Goal: Task Accomplishment & Management: Use online tool/utility

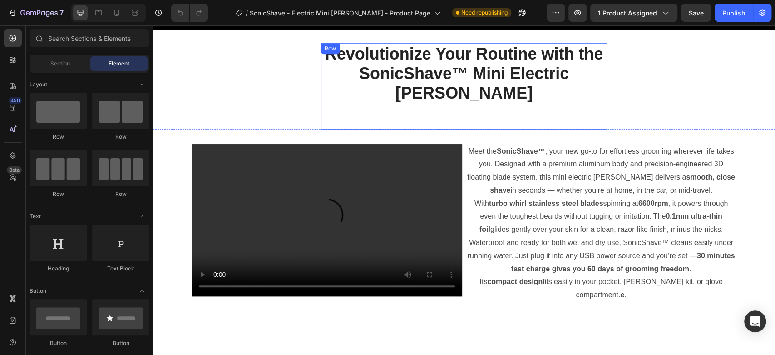
scroll to position [504, 0]
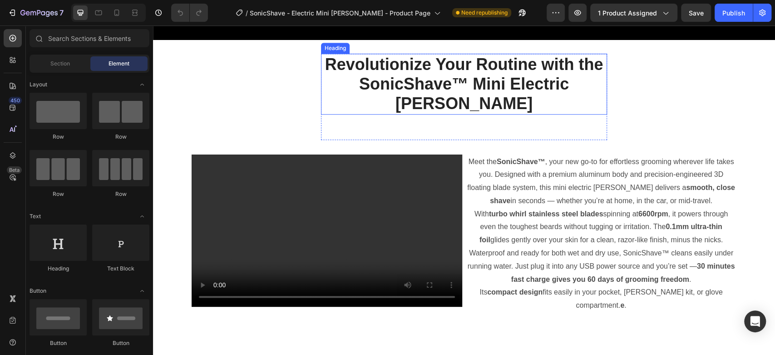
click at [371, 83] on h2 "Revolutionize Your Routine with the SonicShave™ Mini Electric [PERSON_NAME]" at bounding box center [464, 84] width 286 height 61
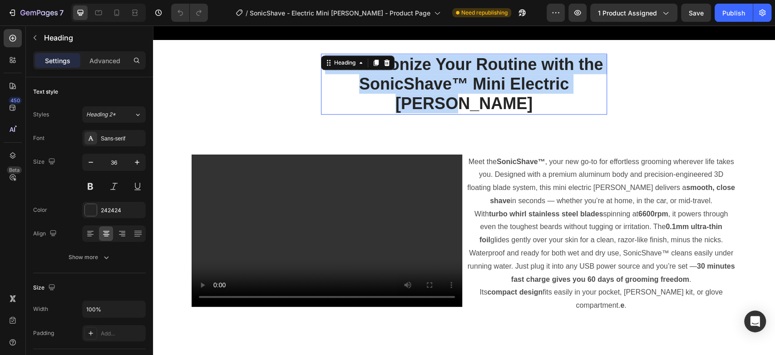
click at [371, 83] on p "Revolutionize Your Routine with the SonicShave™ Mini Electric [PERSON_NAME]" at bounding box center [464, 83] width 284 height 59
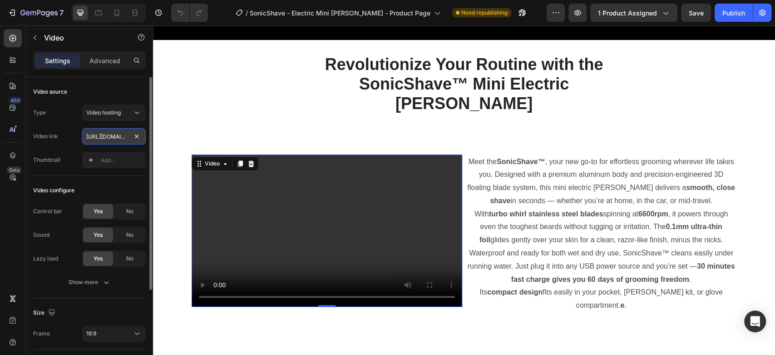
click at [106, 132] on input "[URL][DOMAIN_NAME]" at bounding box center [114, 136] width 64 height 16
click at [121, 136] on input "[URL][DOMAIN_NAME]" at bounding box center [114, 136] width 64 height 16
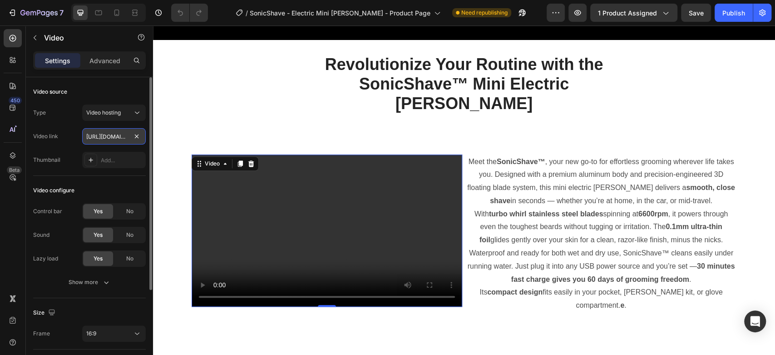
click at [121, 136] on input "[URL][DOMAIN_NAME]" at bounding box center [114, 136] width 64 height 16
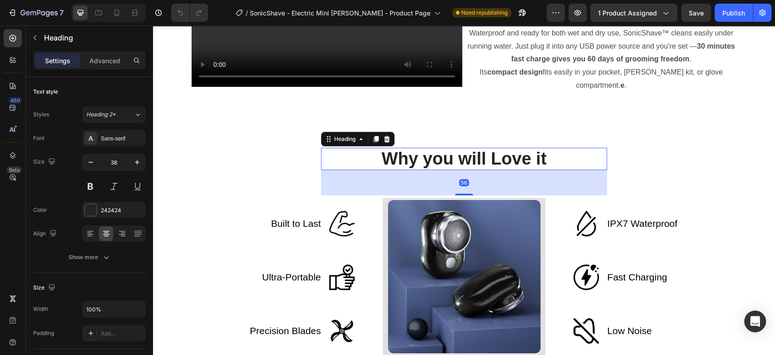
click at [430, 158] on h2 "Why you will Love it" at bounding box center [464, 159] width 286 height 23
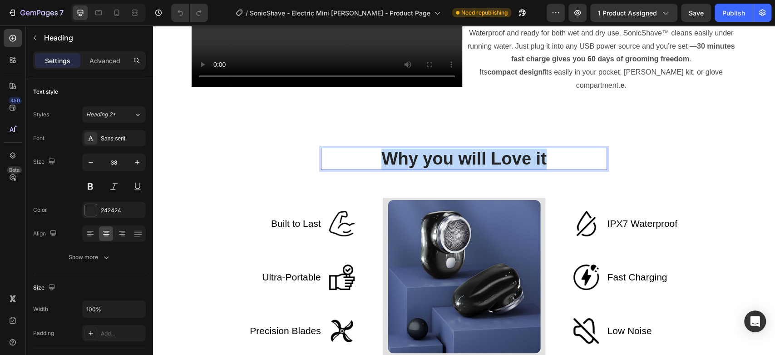
click at [430, 158] on p "Why you will Love it" at bounding box center [464, 158] width 284 height 21
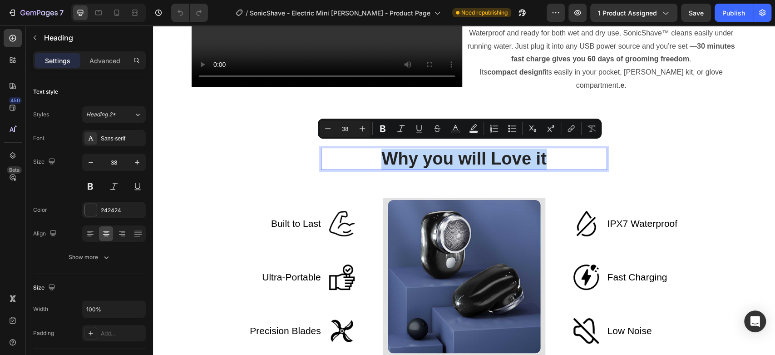
copy p "Why you will Love it"
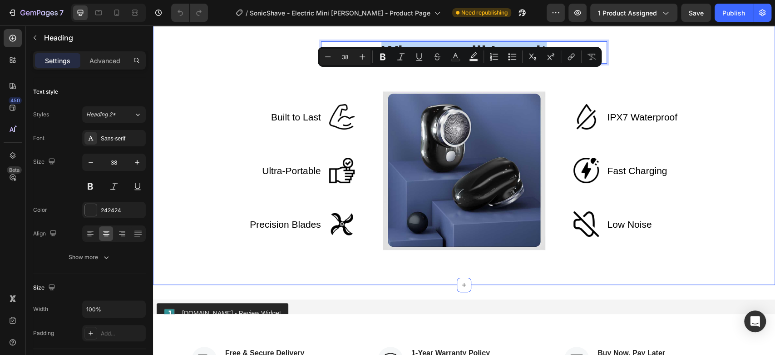
scroll to position [812, 0]
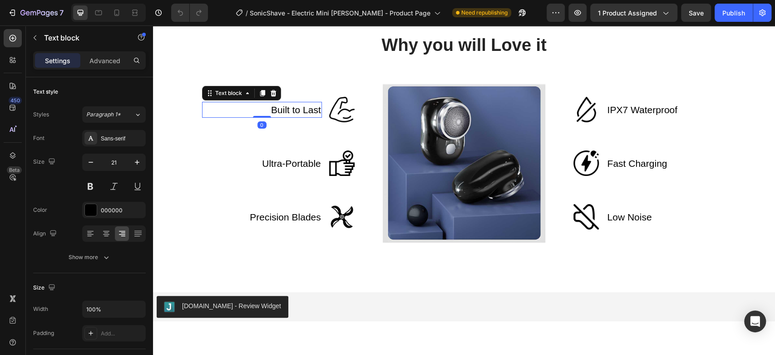
click at [258, 104] on div "Built to Last Text block 0" at bounding box center [262, 110] width 120 height 16
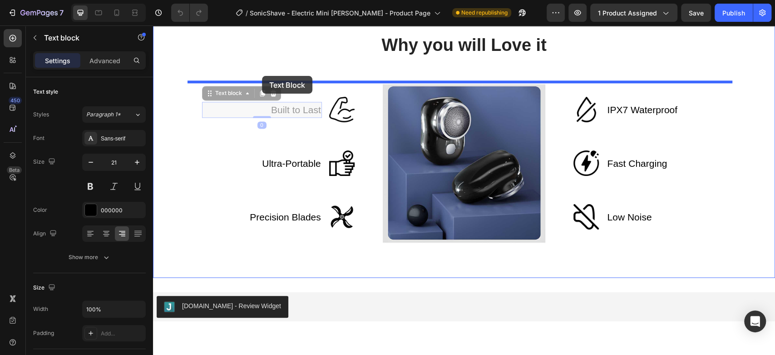
drag, startPoint x: 262, startPoint y: 105, endPoint x: 262, endPoint y: 76, distance: 29.5
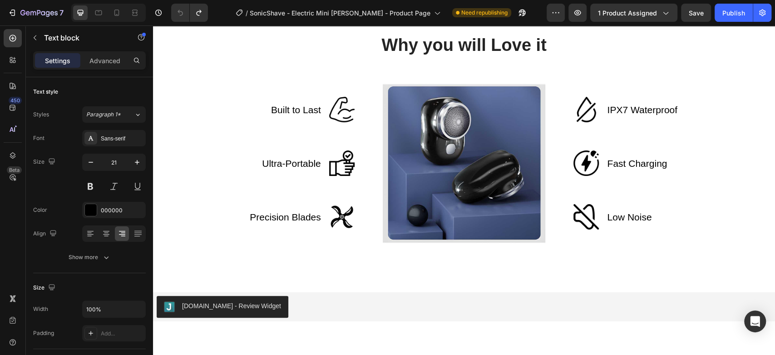
click at [295, 106] on div "Built to Last Text block" at bounding box center [262, 109] width 120 height 25
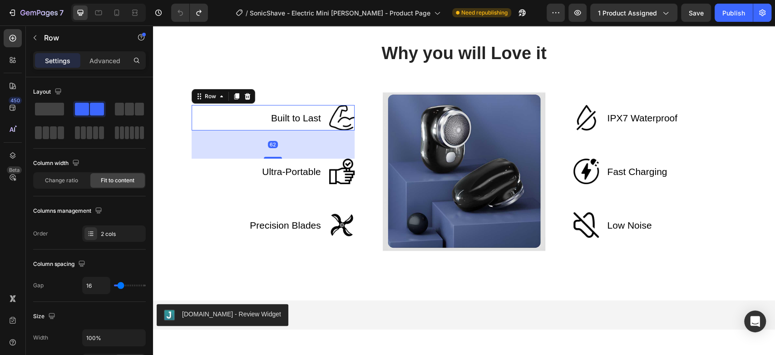
click at [295, 106] on div "Built to Last Text block" at bounding box center [262, 117] width 120 height 25
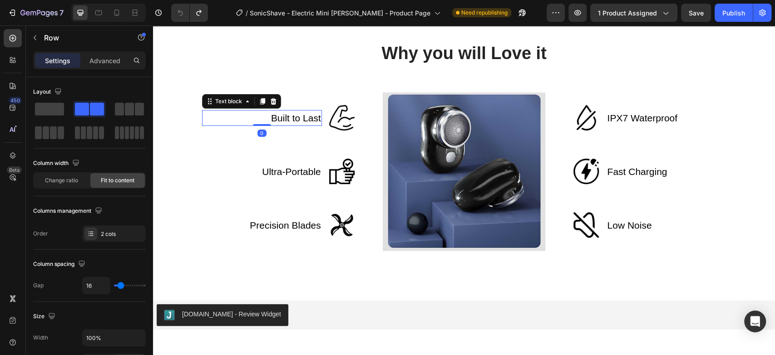
click at [291, 113] on p "Built to Last" at bounding box center [296, 118] width 50 height 15
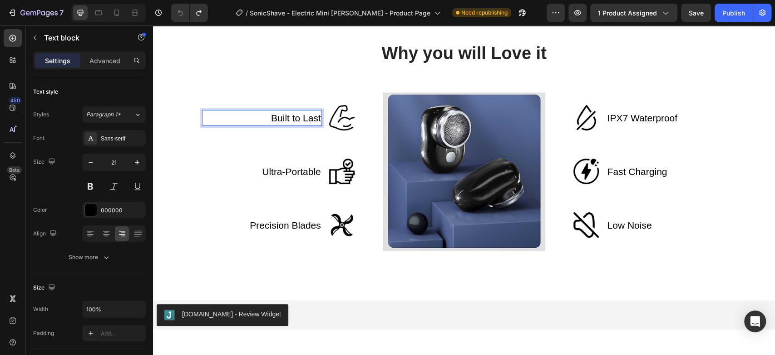
click at [287, 114] on p "Built to Last" at bounding box center [296, 118] width 50 height 15
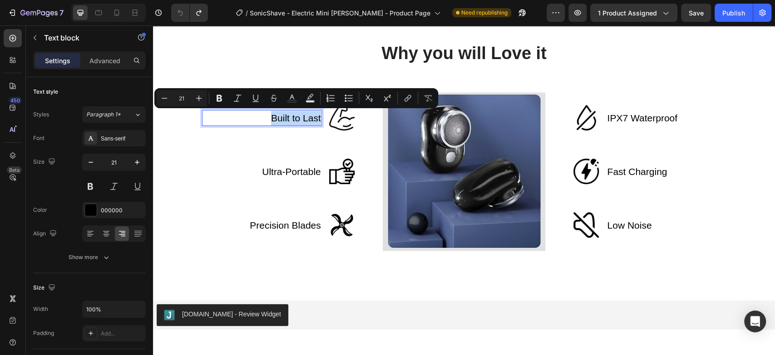
copy p "Built to Last"
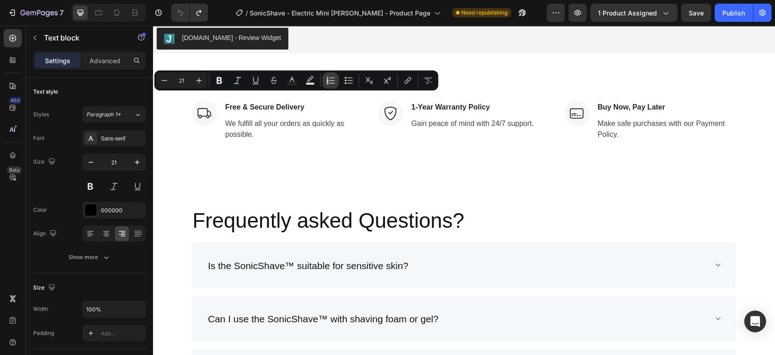
type input "16"
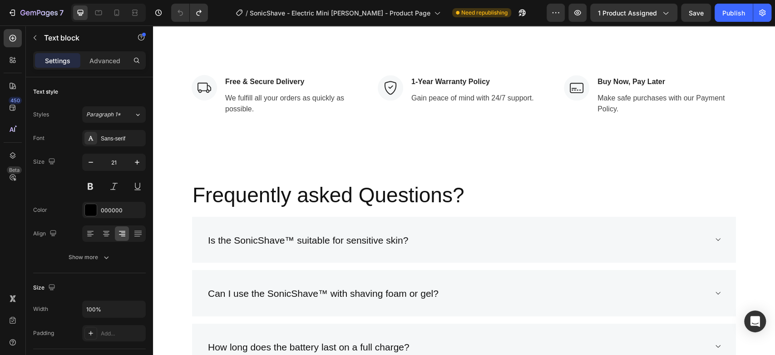
scroll to position [1090, 0]
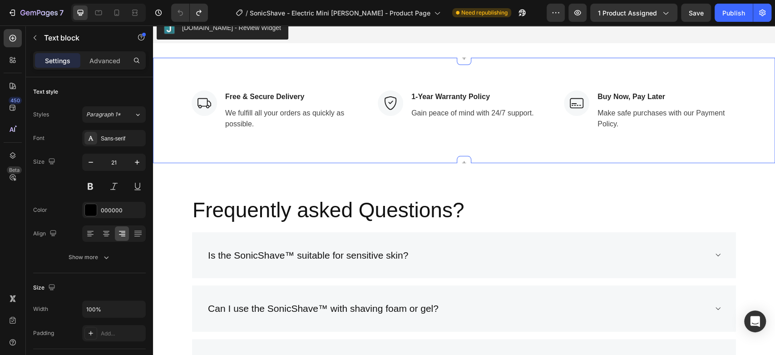
click at [298, 136] on div "Image Free & Secure Delivery Text block We fulfill all your orders as quickly a…" at bounding box center [464, 110] width 622 height 105
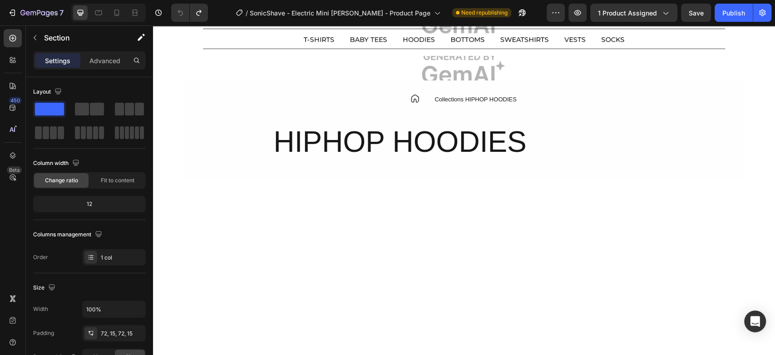
scroll to position [1832, 0]
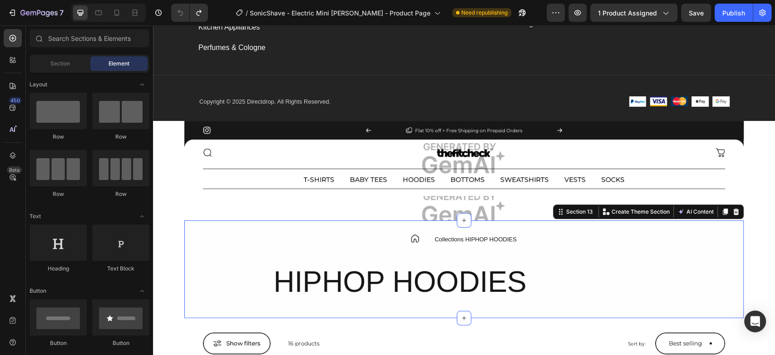
click at [178, 248] on div "Shop Text block Women's Button Hair Styling Button Kitchen Appliances Button Pe…" at bounding box center [464, 29] width 622 height 3634
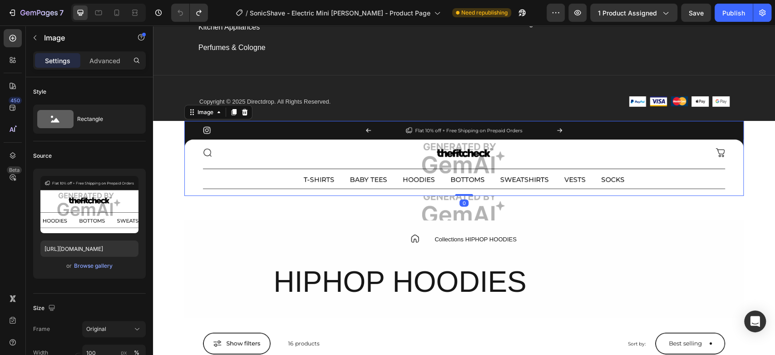
click at [186, 154] on img at bounding box center [463, 158] width 559 height 75
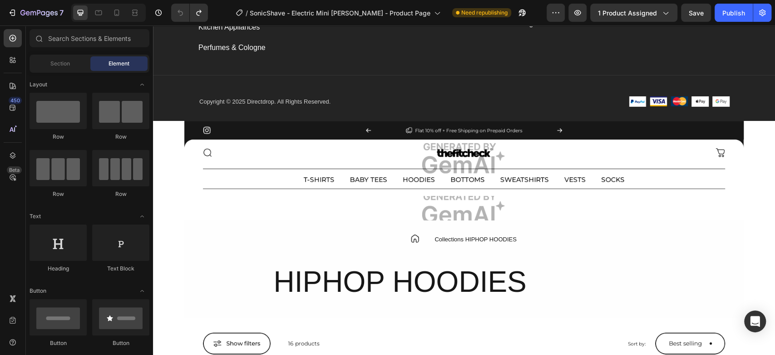
click at [172, 148] on div "Shop Text block Women's Button Hair Styling Button Kitchen Appliances Button Pe…" at bounding box center [464, 29] width 622 height 3634
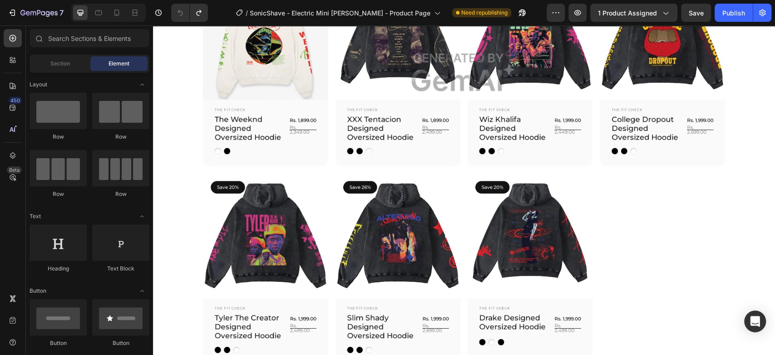
scroll to position [2287, 0]
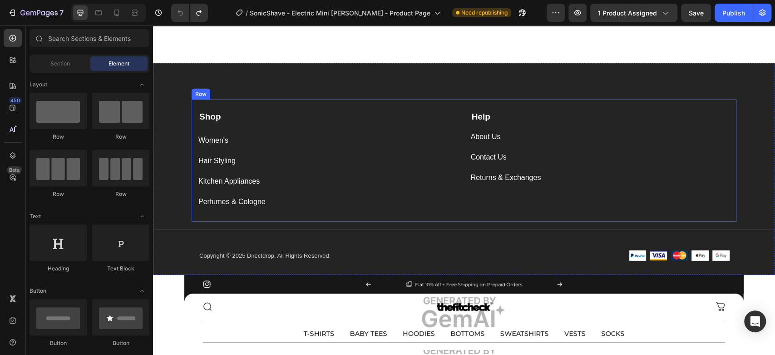
scroll to position [1764, 0]
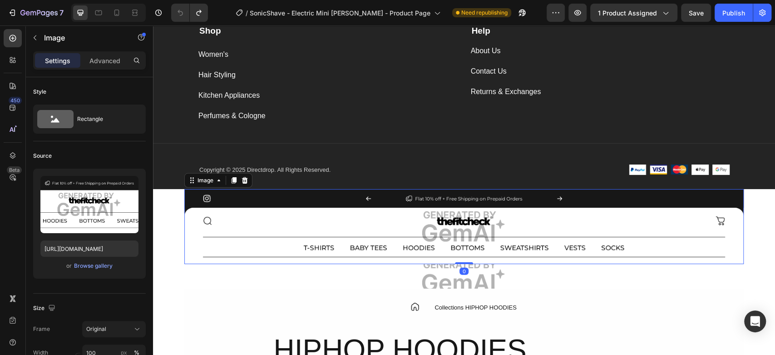
click at [261, 221] on img at bounding box center [463, 226] width 559 height 75
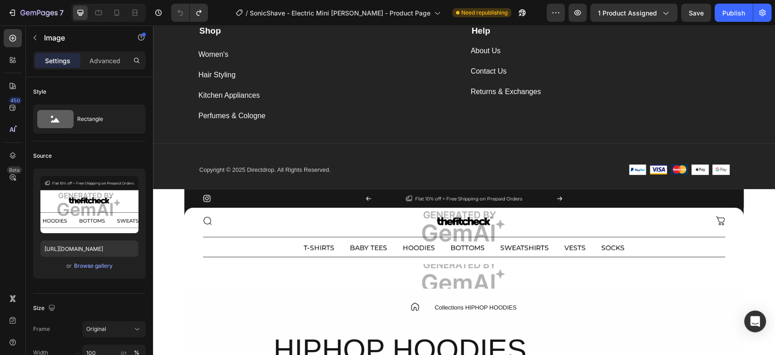
click at [166, 206] on div "Shop Text block Women's Button Hair Styling Button Kitchen Appliances Button Pe…" at bounding box center [464, 97] width 622 height 3634
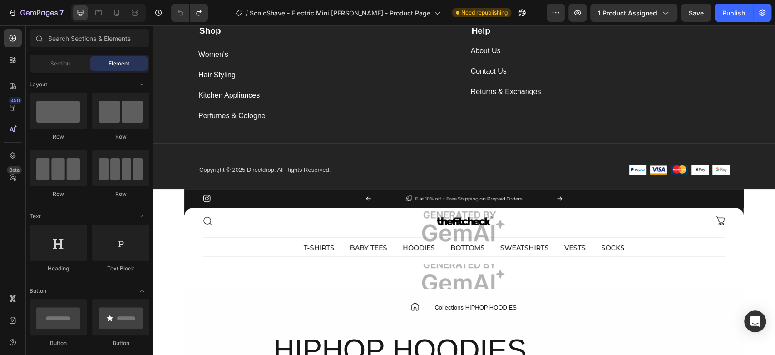
click at [756, 246] on div "Shop Text block Women's Button Hair Styling Button Kitchen Appliances Button Pe…" at bounding box center [464, 97] width 622 height 3634
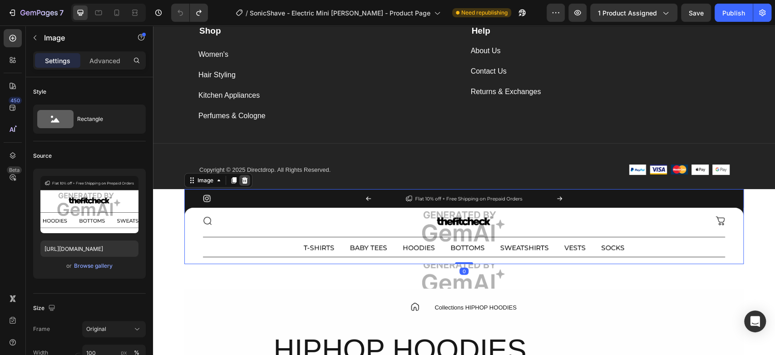
click at [243, 179] on icon at bounding box center [245, 180] width 6 height 6
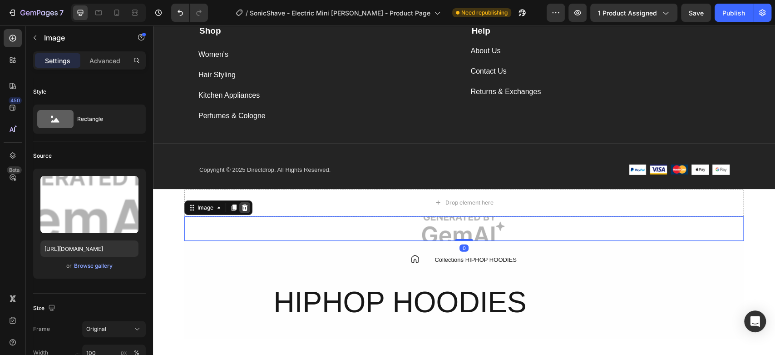
click at [242, 208] on icon at bounding box center [244, 207] width 7 height 7
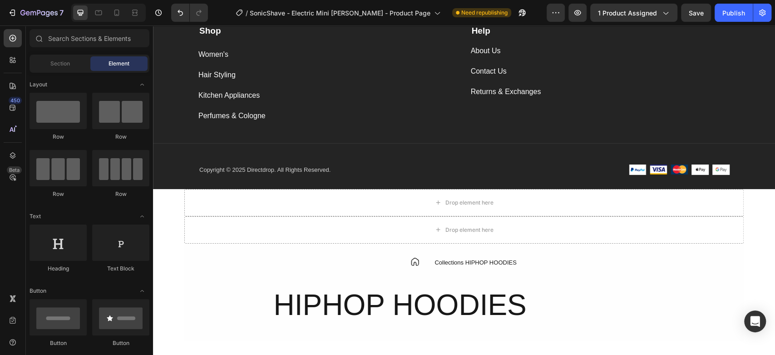
click at [168, 211] on div "Shop Text block Women's Button Hair Styling Button Kitchen Appliances Button Pe…" at bounding box center [464, 74] width 622 height 3589
drag, startPoint x: 65, startPoint y: 72, endPoint x: 64, endPoint y: 67, distance: 5.7
click at [64, 67] on div "Section Element" at bounding box center [90, 63] width 120 height 18
click at [64, 67] on span "Section" at bounding box center [60, 63] width 20 height 8
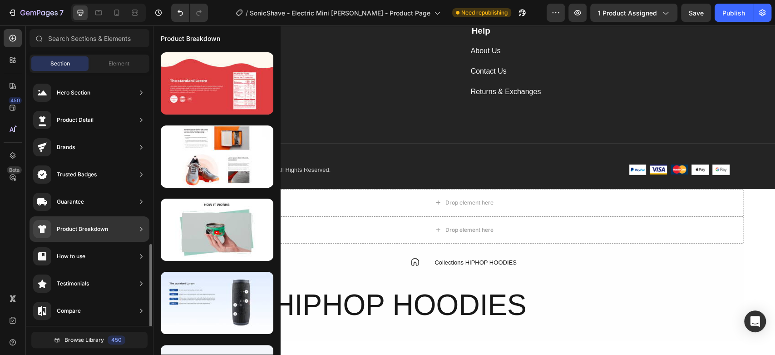
scroll to position [273, 0]
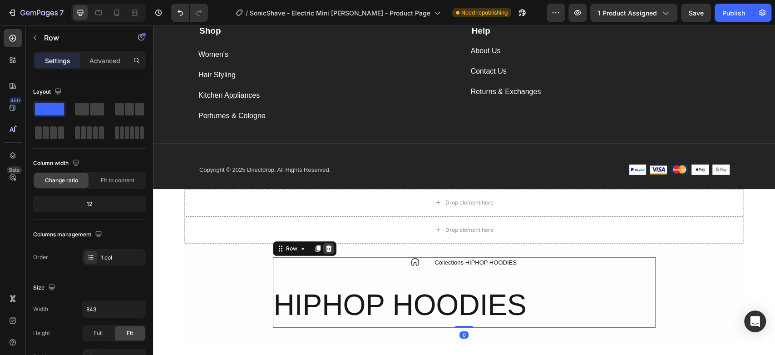
click at [327, 247] on icon at bounding box center [328, 248] width 7 height 7
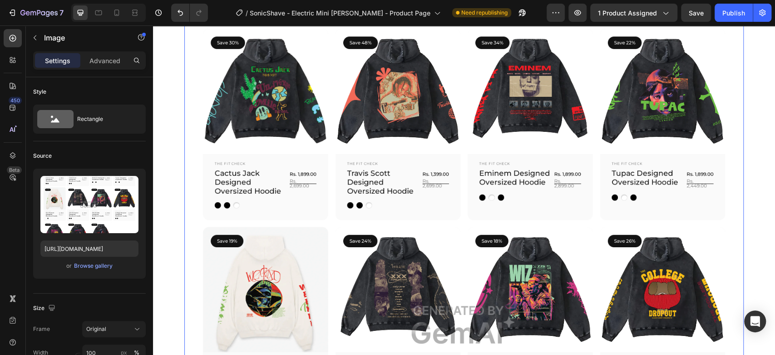
scroll to position [1956, 0]
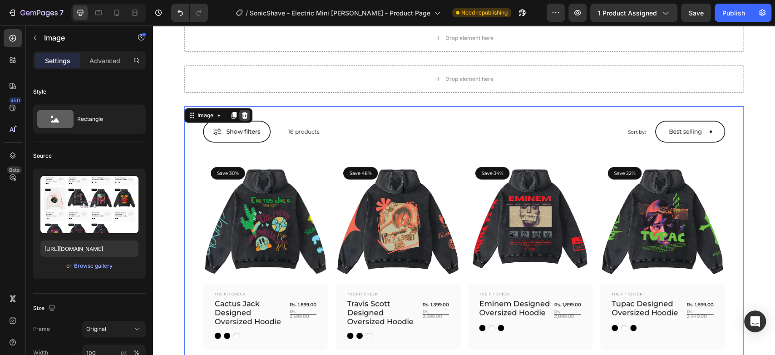
click at [241, 112] on icon at bounding box center [244, 115] width 7 height 7
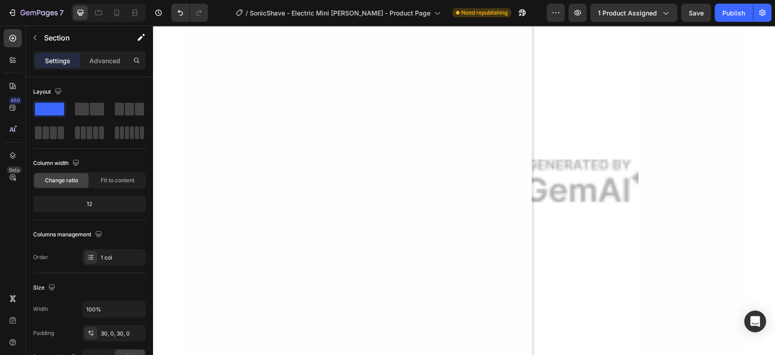
scroll to position [2230, 0]
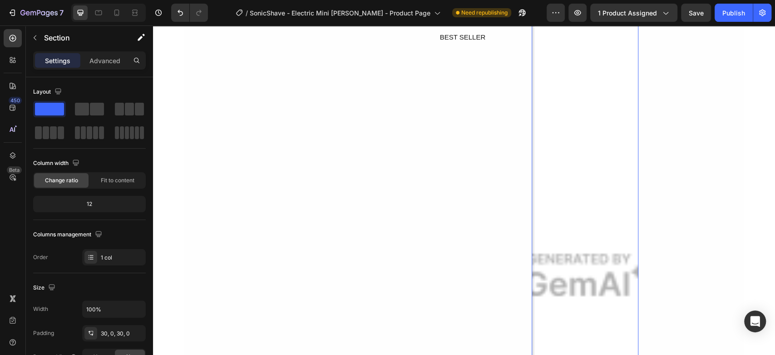
click at [603, 189] on img at bounding box center [585, 275] width 107 height 781
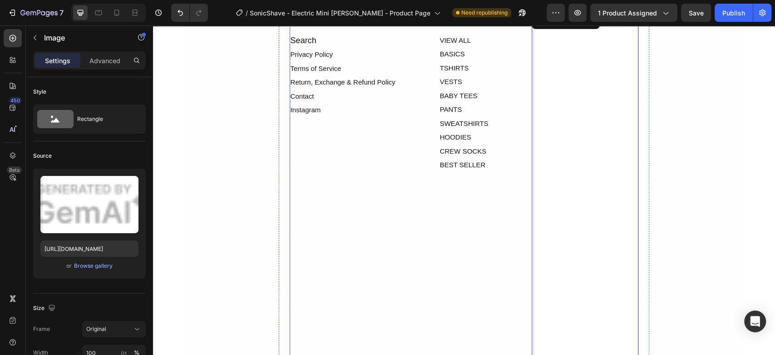
scroll to position [1956, 0]
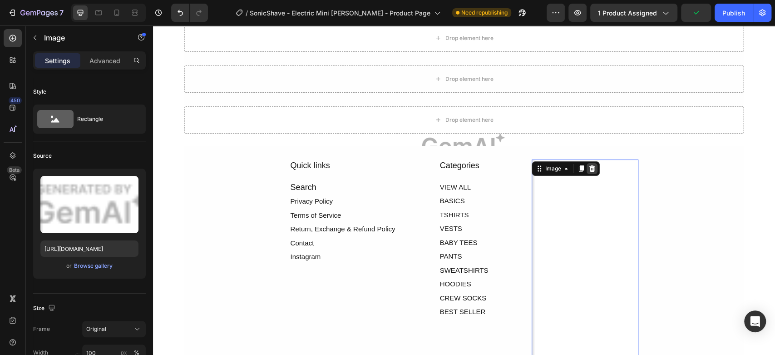
click at [589, 168] on icon at bounding box center [592, 168] width 6 height 6
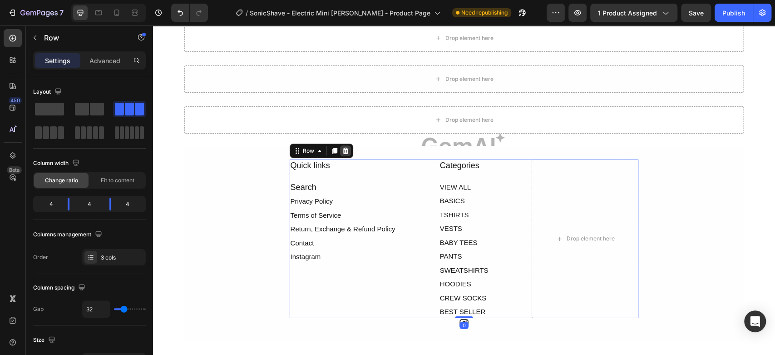
click at [343, 149] on icon at bounding box center [345, 151] width 6 height 6
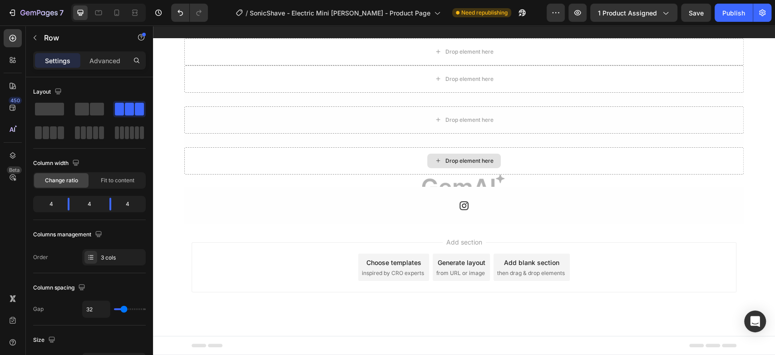
scroll to position [1914, 0]
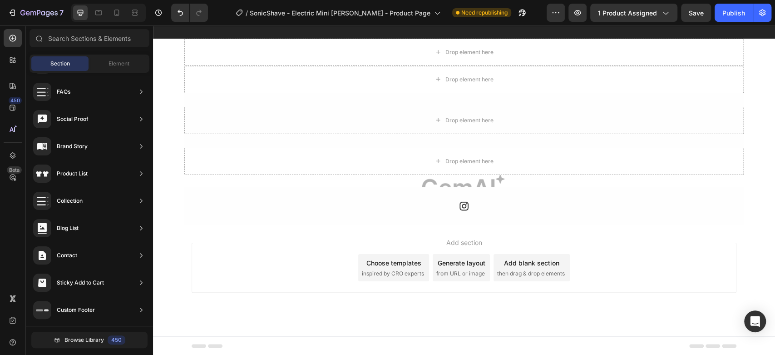
click at [297, 262] on div "Add section Choose templates inspired by CRO experts Generate layout from URL o…" at bounding box center [464, 267] width 545 height 50
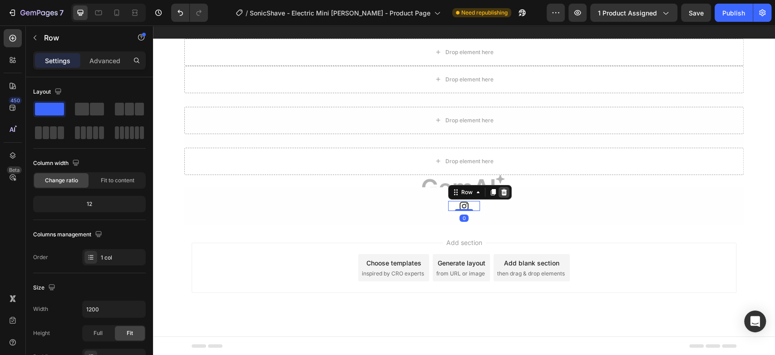
click at [501, 190] on icon at bounding box center [504, 192] width 6 height 6
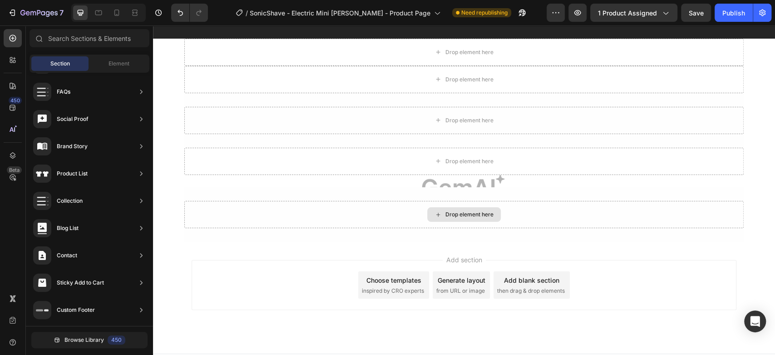
scroll to position [1932, 0]
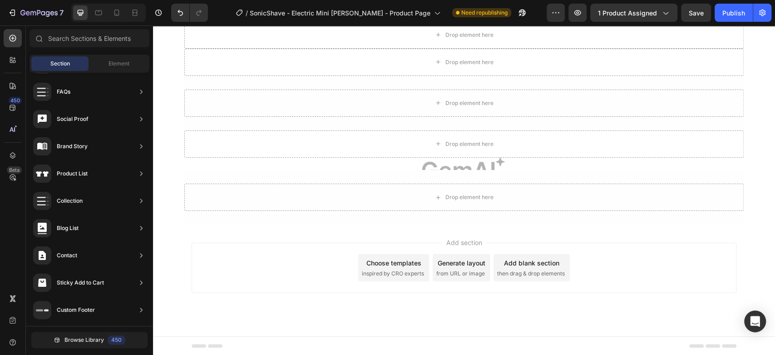
click at [629, 258] on div "Add section Choose templates inspired by CRO experts Generate layout from URL o…" at bounding box center [464, 267] width 545 height 50
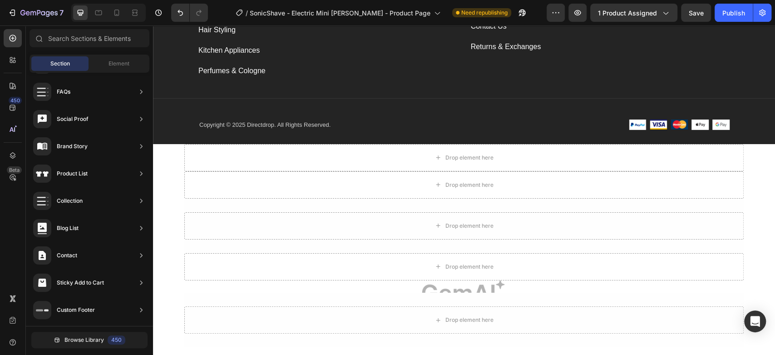
scroll to position [1768, 0]
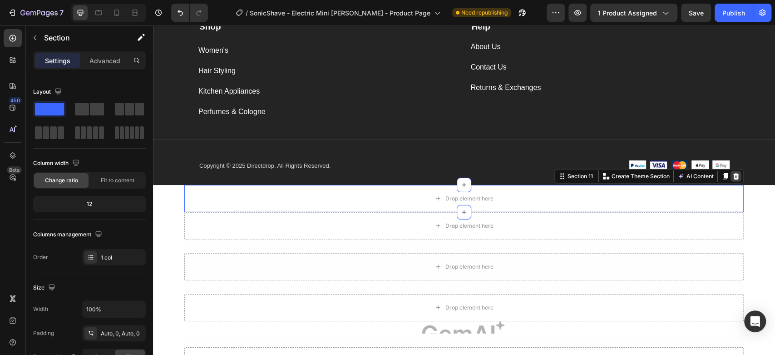
click at [733, 175] on icon at bounding box center [736, 176] width 6 height 6
click at [737, 177] on div at bounding box center [736, 176] width 11 height 11
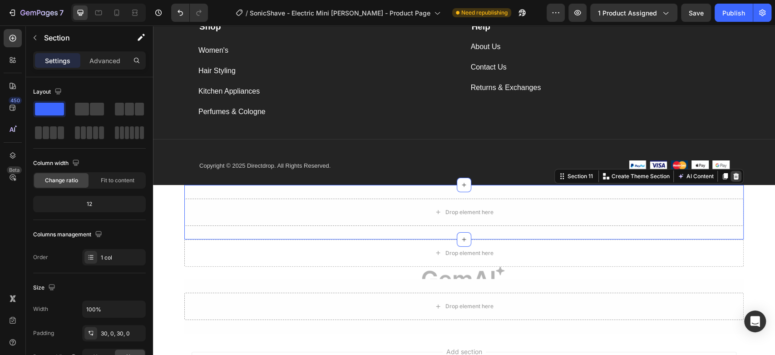
click at [734, 178] on icon at bounding box center [736, 176] width 6 height 6
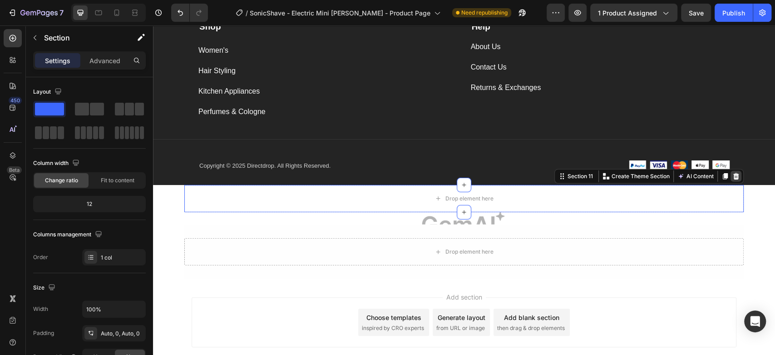
click at [731, 181] on div at bounding box center [736, 176] width 11 height 11
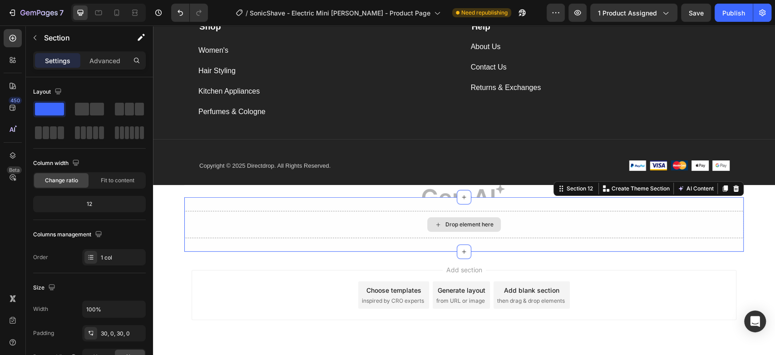
click at [689, 216] on div "Drop element here" at bounding box center [463, 224] width 559 height 27
click at [732, 190] on icon at bounding box center [735, 188] width 7 height 7
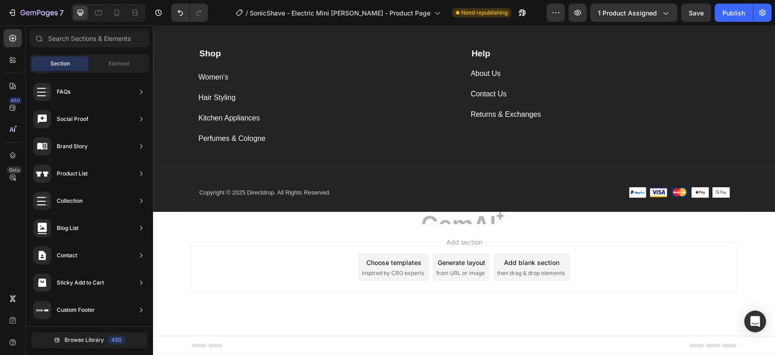
scroll to position [1741, 0]
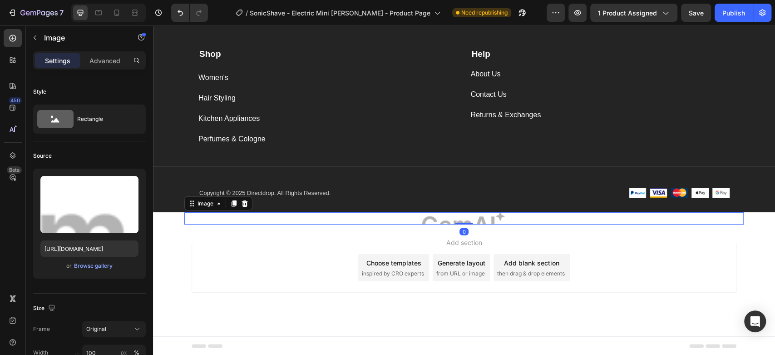
click at [654, 223] on img at bounding box center [463, 218] width 559 height 12
click at [241, 200] on icon at bounding box center [244, 203] width 7 height 7
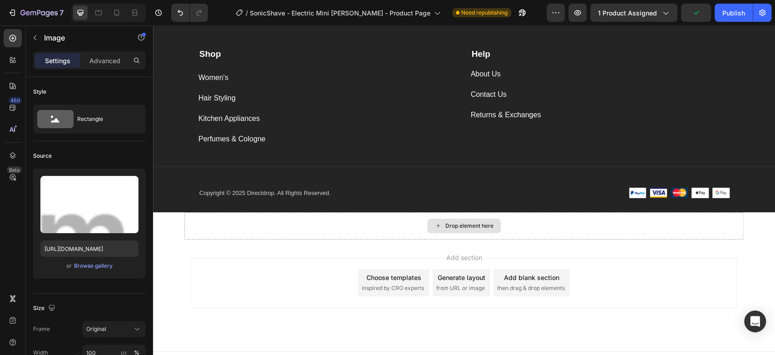
scroll to position [1755, 0]
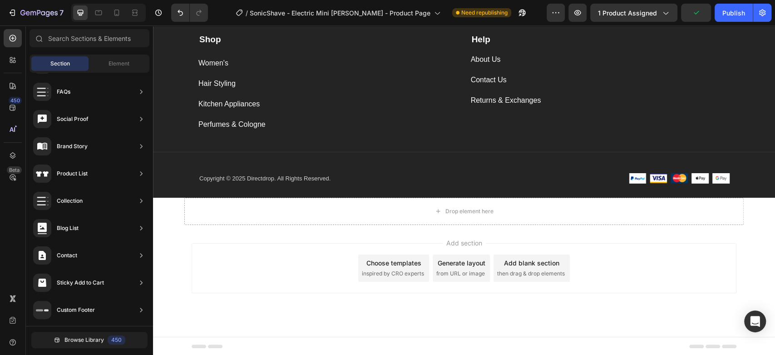
click at [369, 248] on div "Add section Choose templates inspired by CRO experts Generate layout from URL o…" at bounding box center [464, 268] width 545 height 50
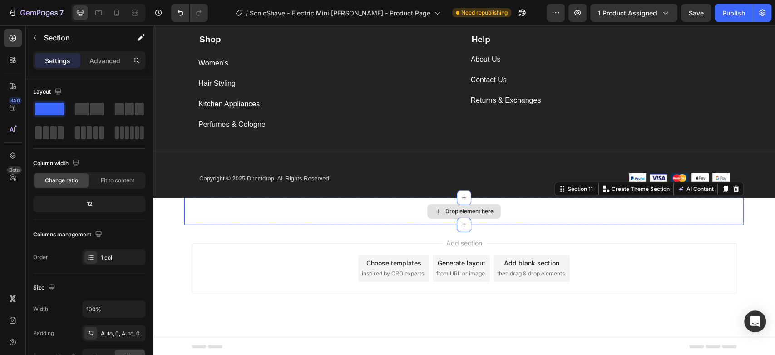
click at [403, 206] on div "Drop element here" at bounding box center [463, 211] width 559 height 27
click at [733, 187] on icon at bounding box center [736, 189] width 6 height 6
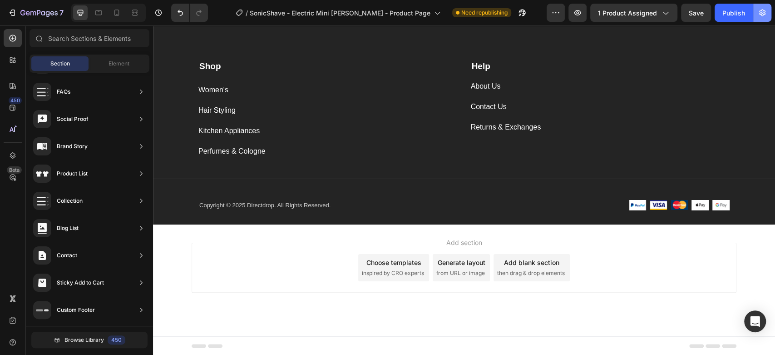
scroll to position [859, 0]
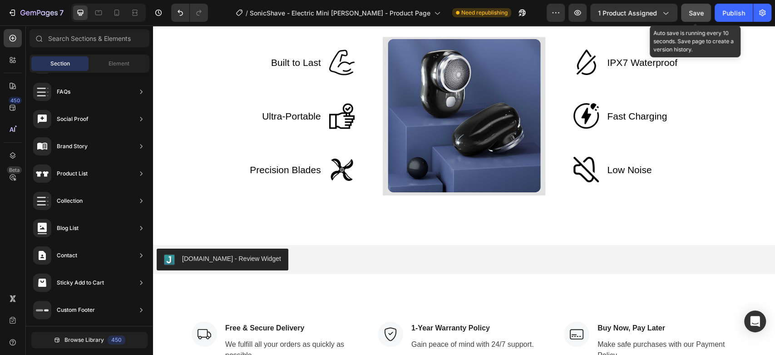
click at [695, 8] on div "Save" at bounding box center [696, 13] width 15 height 10
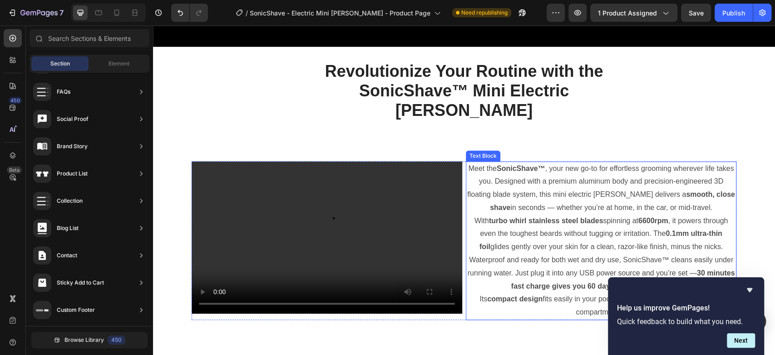
scroll to position [499, 0]
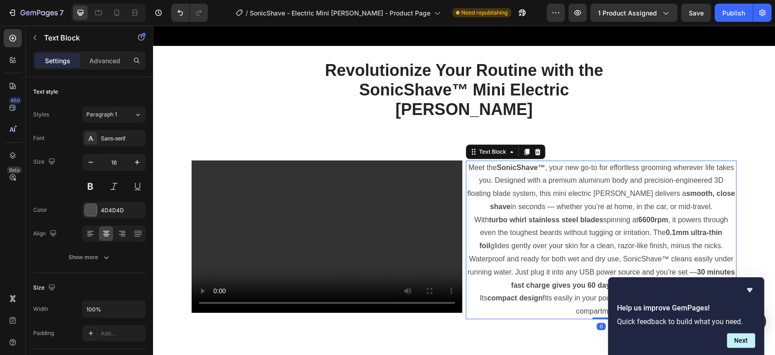
click at [524, 166] on p "Meet the SonicShave™ , your new go-to for effortless grooming wherever life tak…" at bounding box center [601, 187] width 269 height 52
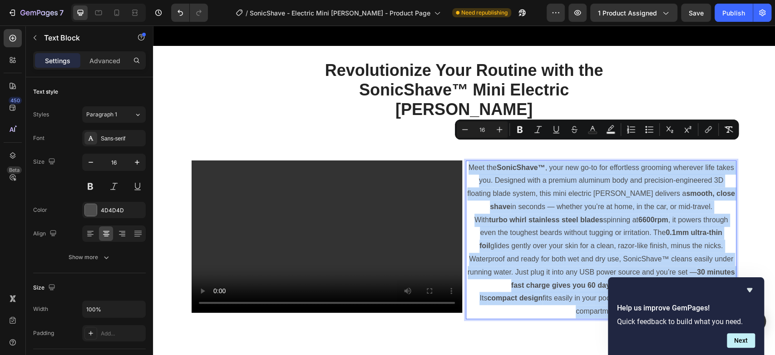
copy div "Meet the SonicShave™ , your new go-to for effortless grooming wherever life tak…"
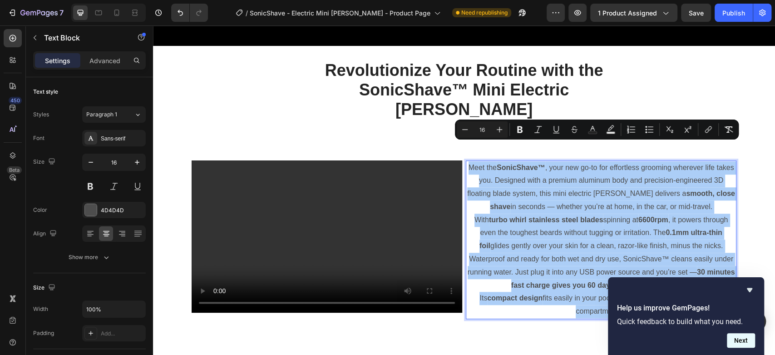
click at [746, 337] on button "Next" at bounding box center [741, 340] width 28 height 15
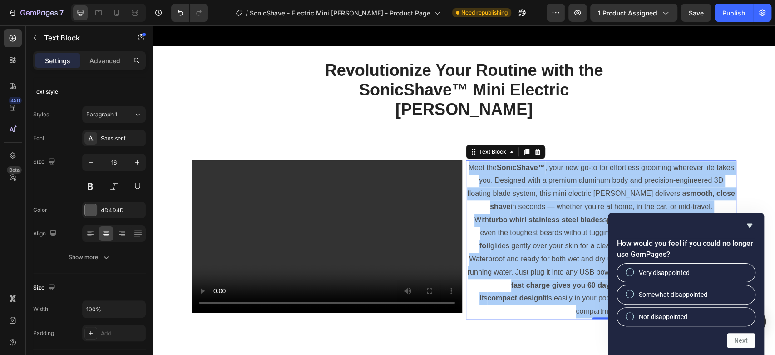
click at [756, 220] on div "How would you feel if you could no longer use GemPages? Very disappointed Somew…" at bounding box center [686, 284] width 156 height 142
click at [752, 224] on icon "Hide survey" at bounding box center [749, 225] width 11 height 11
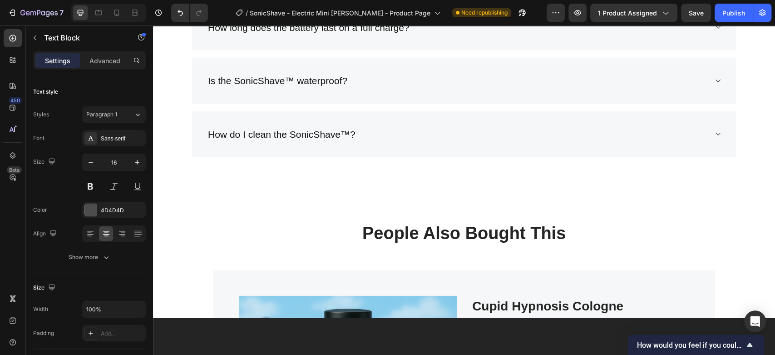
scroll to position [1428, 0]
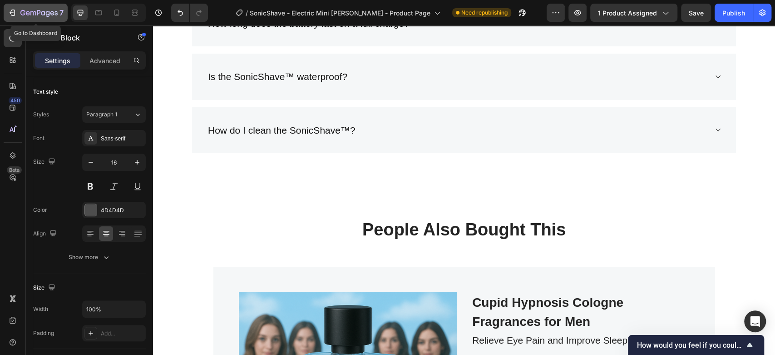
click at [6, 10] on button "7" at bounding box center [36, 13] width 64 height 18
